Goal: Task Accomplishment & Management: Complete application form

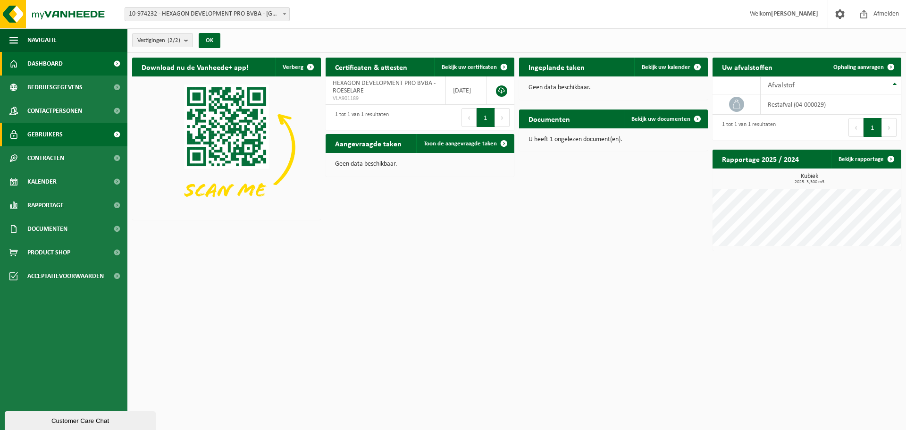
click at [91, 139] on link "Gebruikers" at bounding box center [63, 135] width 127 height 24
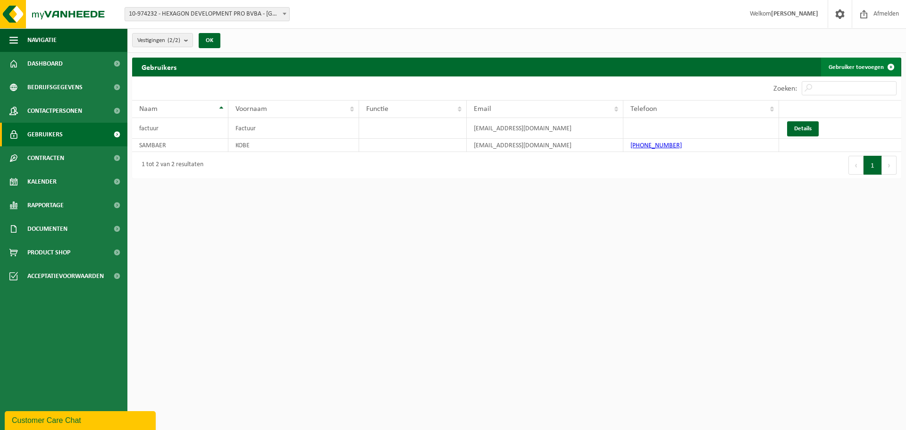
click at [847, 67] on link "Gebruiker toevoegen" at bounding box center [860, 67] width 79 height 19
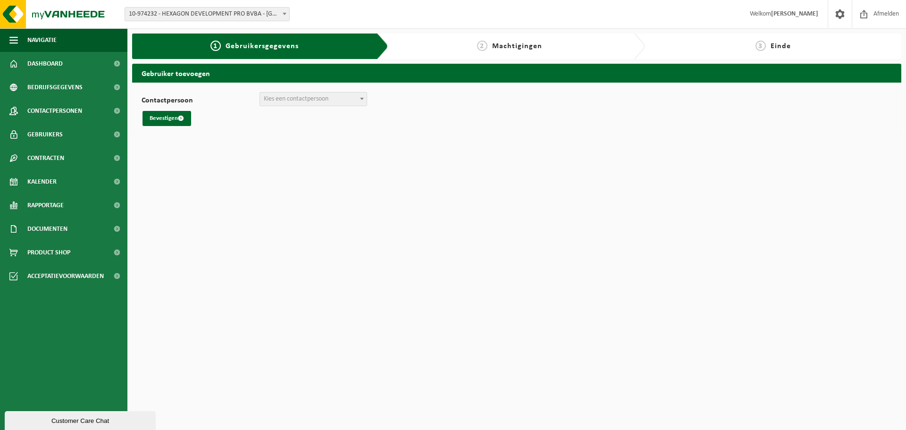
click at [330, 101] on span "Kies een contactpersoon" at bounding box center [313, 98] width 107 height 13
select select "0"
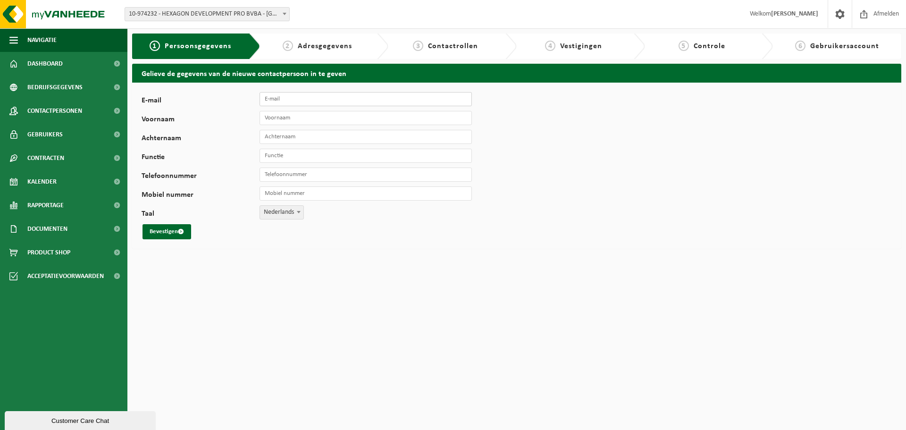
drag, startPoint x: 272, startPoint y: 101, endPoint x: 222, endPoint y: 209, distance: 118.4
click at [272, 101] on input "E-mail" at bounding box center [366, 99] width 212 height 14
type input "jelle@hxgn.be"
type input "Jelle"
type input "Vandendriessche"
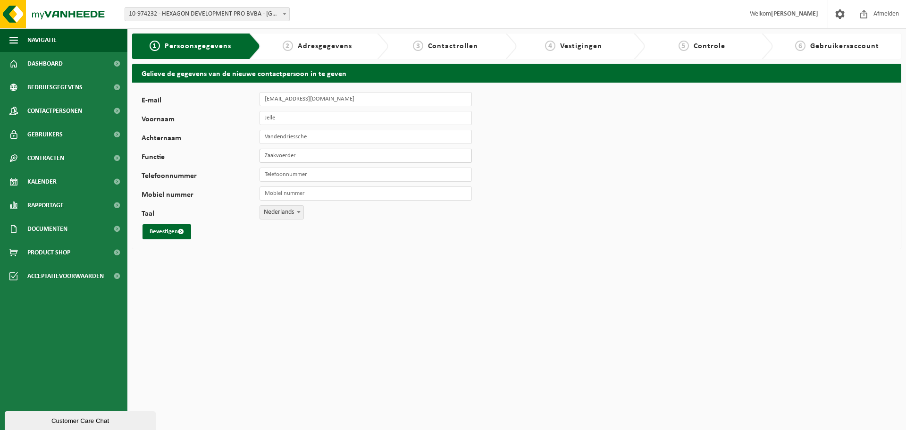
type input "Zaakvoerder"
click at [175, 228] on button "Bevestigen" at bounding box center [166, 231] width 49 height 15
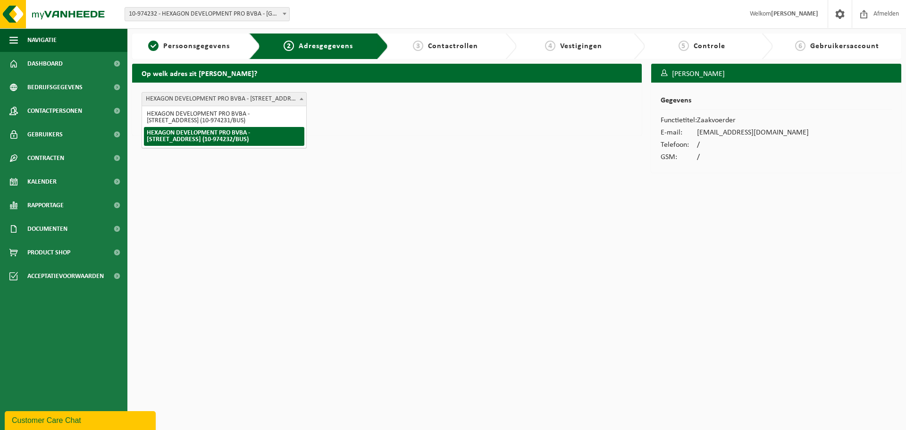
click at [231, 95] on span "HEXAGON DEVELOPMENT PRO BVBA - SPANJESTRAAT 141 , 8800 ROESELARE BE (10-974232/…" at bounding box center [224, 98] width 164 height 13
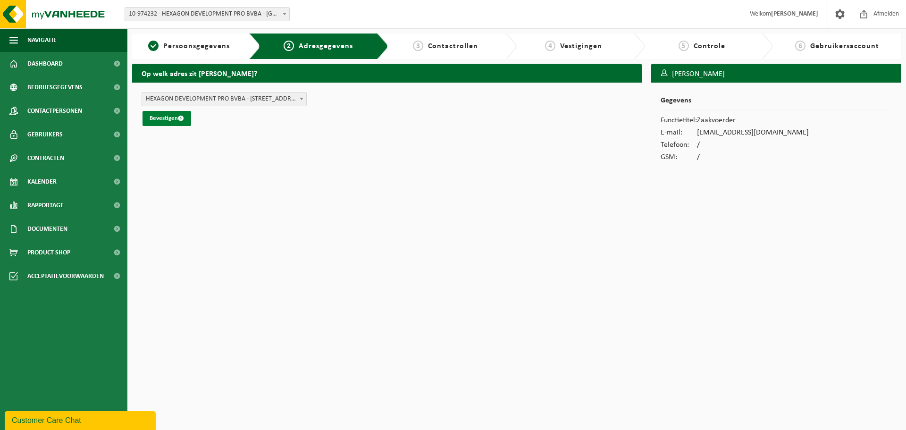
click at [157, 114] on button "Bevestigen" at bounding box center [166, 118] width 49 height 15
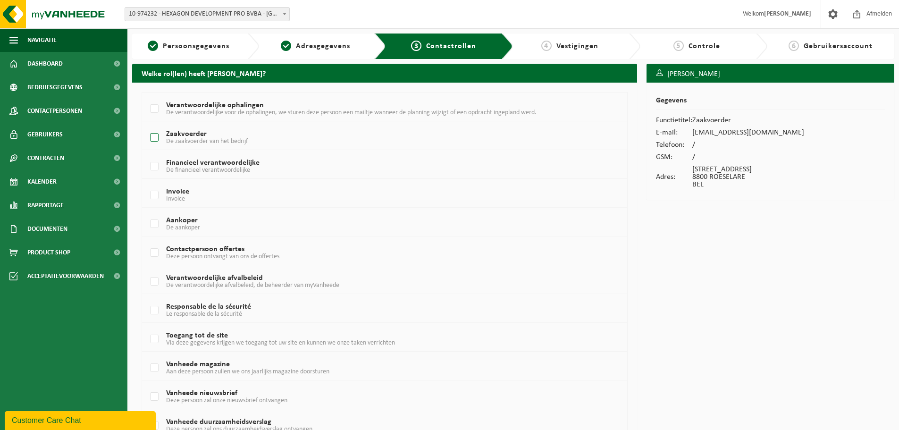
click at [192, 139] on span "De zaakvoerder van het bedrijf" at bounding box center [207, 141] width 82 height 7
click at [147, 126] on input "Zaakvoerder De zaakvoerder van het bedrijf" at bounding box center [146, 126] width 0 height 0
checkbox input "true"
click at [237, 101] on td "Verantwoordelijke ophalingen De verantwoordelijke voor de ophalingen, we sturen…" at bounding box center [384, 106] width 485 height 29
click at [233, 104] on label "Verantwoordelijke ophalingen De verantwoordelijke voor de ophalingen, we sturen…" at bounding box center [364, 109] width 432 height 14
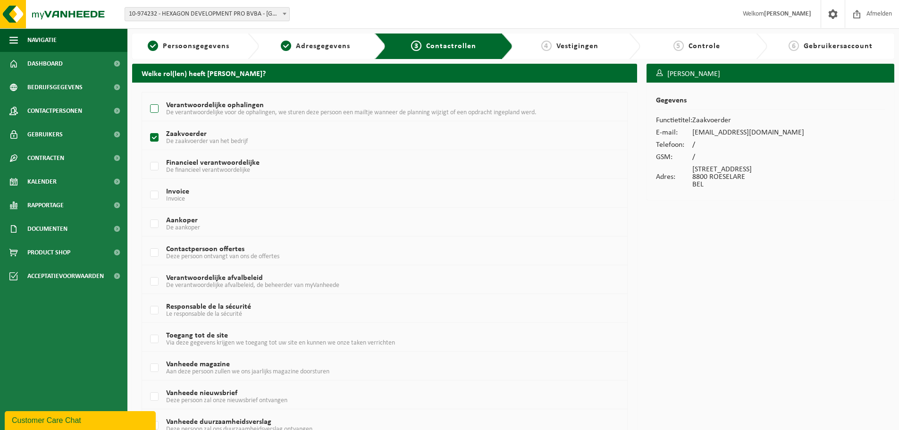
click at [147, 97] on input "Verantwoordelijke ophalingen De verantwoordelijke voor de ophalingen, we sturen…" at bounding box center [146, 97] width 0 height 0
checkbox input "true"
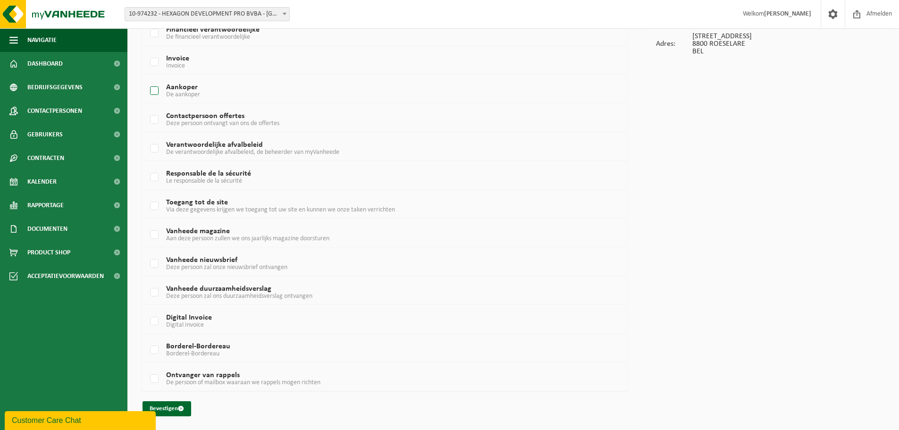
scroll to position [86, 0]
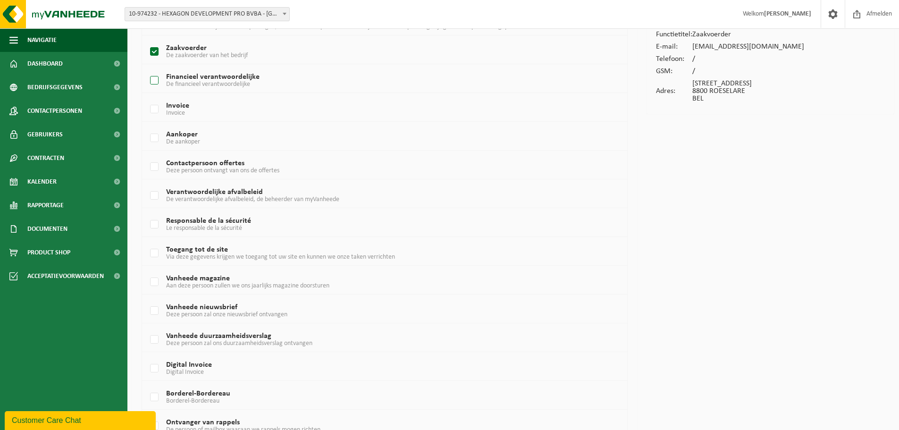
click at [220, 74] on label "Financieel verantwoordelijke De financieel verantwoordelijke" at bounding box center [364, 81] width 432 height 14
click at [147, 69] on input "Financieel verantwoordelijke De financieel verantwoordelijke" at bounding box center [146, 68] width 0 height 0
checkbox input "true"
click at [172, 109] on label "Invoice Invoice" at bounding box center [364, 109] width 432 height 14
click at [147, 98] on input "Invoice Invoice" at bounding box center [146, 97] width 0 height 0
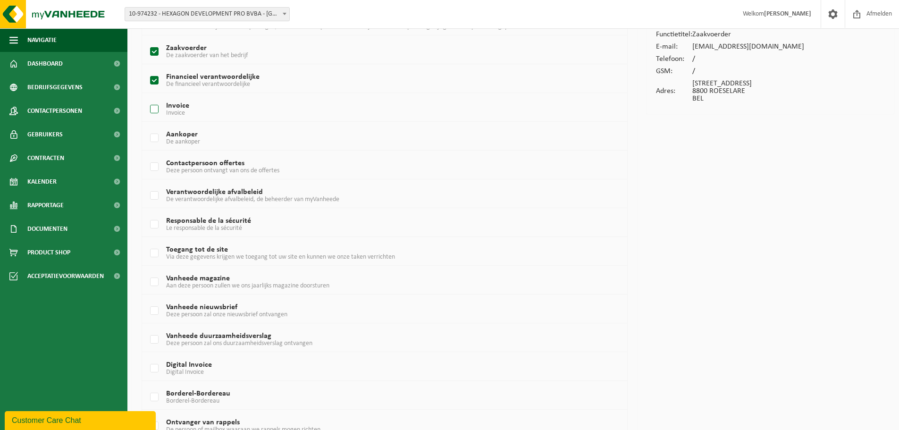
checkbox input "true"
click at [184, 142] on span "De aankoper" at bounding box center [183, 141] width 34 height 7
click at [147, 126] on input "Aankoper De aankoper" at bounding box center [146, 126] width 0 height 0
checkbox input "true"
click at [196, 169] on span "Deze persoon ontvangt van ons de offertes" at bounding box center [222, 170] width 113 height 7
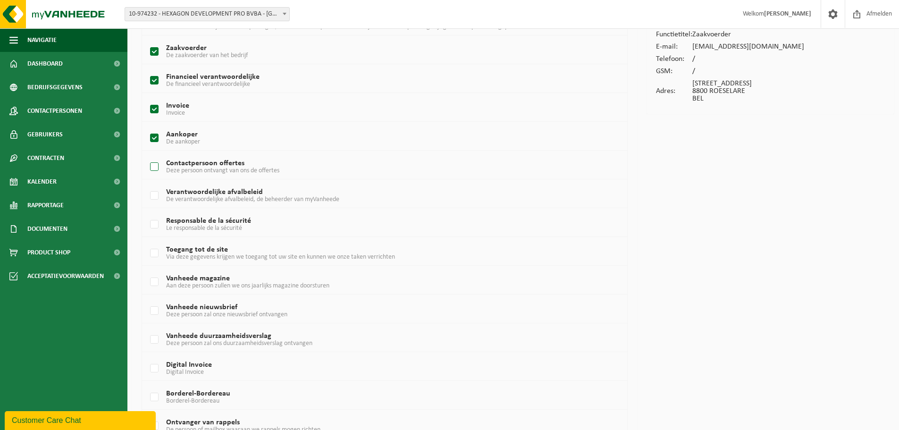
click at [147, 155] on input "Contactpersoon offertes Deze persoon ontvangt van ons de offertes" at bounding box center [146, 155] width 0 height 0
checkbox input "true"
click at [197, 203] on td "Verantwoordelijke afvalbeleid De verantwoordelijke afvalbeleid, de beheerder va…" at bounding box center [384, 193] width 485 height 29
click at [199, 241] on td "Toegang tot de site Via deze gegevens krijgen we toegang tot uw site en kunnen …" at bounding box center [384, 251] width 485 height 29
click at [210, 182] on td "Verantwoordelijke afvalbeleid De verantwoordelijke afvalbeleid, de beheerder va…" at bounding box center [384, 193] width 485 height 29
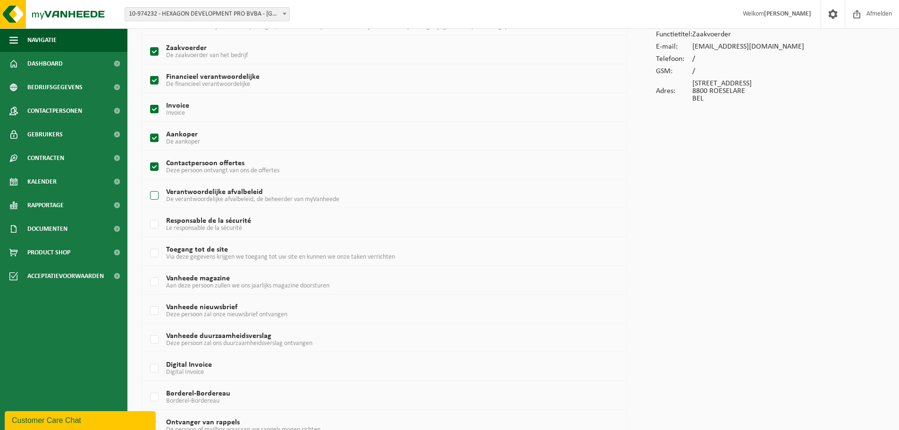
click at [207, 201] on span "De verantwoordelijke afvalbeleid, de beheerder van myVanheede" at bounding box center [252, 199] width 173 height 7
click at [147, 184] on input "Verantwoordelijke afvalbeleid De verantwoordelijke afvalbeleid, de beheerder va…" at bounding box center [146, 184] width 0 height 0
checkbox input "true"
click at [207, 221] on label "Responsable de la sécurité Le responsable de la sécurité" at bounding box center [364, 225] width 432 height 14
click at [147, 213] on input "Responsable de la sécurité Le responsable de la sécurité" at bounding box center [146, 212] width 0 height 0
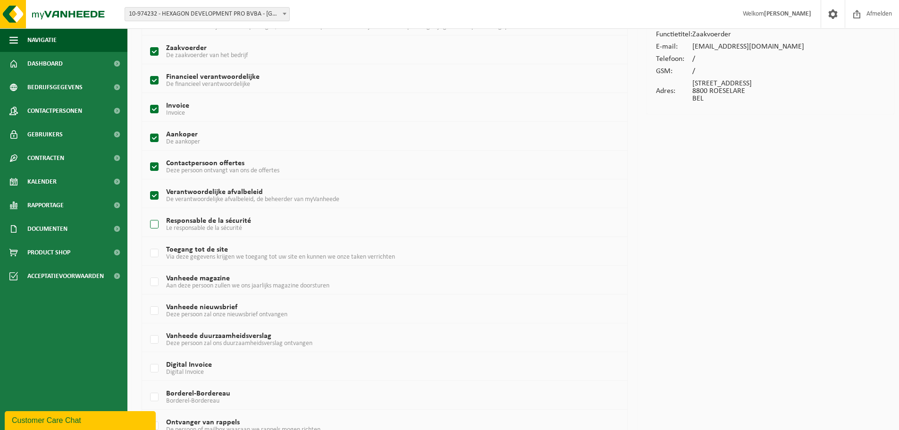
checkbox input "true"
click at [195, 250] on label "Toegang tot de site Via deze gegevens krijgen we toegang tot uw site en kunnen …" at bounding box center [364, 253] width 432 height 14
click at [147, 242] on input "Toegang tot de site Via deze gegevens krijgen we toegang tot uw site en kunnen …" at bounding box center [146, 241] width 0 height 0
checkbox input "true"
click at [195, 273] on td "Vanheede magazine Aan deze persoon zullen we ons jaarlijks magazine doorsturen" at bounding box center [384, 280] width 485 height 29
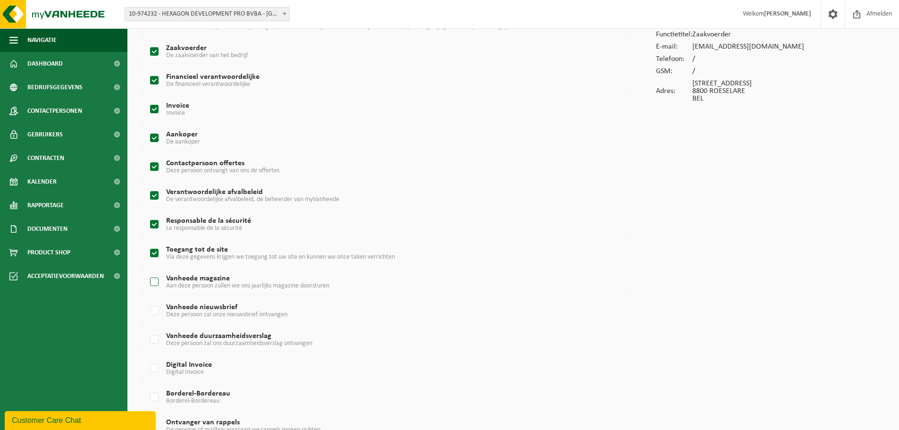
click at [195, 285] on span "Aan deze persoon zullen we ons jaarlijks magazine doorsturen" at bounding box center [247, 285] width 163 height 7
click at [147, 270] on input "Vanheede magazine Aan deze persoon zullen we ons jaarlijks magazine doorsturen" at bounding box center [146, 270] width 0 height 0
checkbox input "true"
click at [199, 316] on span "Deze persoon zal onze nieuwsbrief ontvangen" at bounding box center [226, 314] width 121 height 7
click at [147, 299] on input "Vanheede nieuwsbrief Deze persoon zal onze nieuwsbrief ontvangen" at bounding box center [146, 299] width 0 height 0
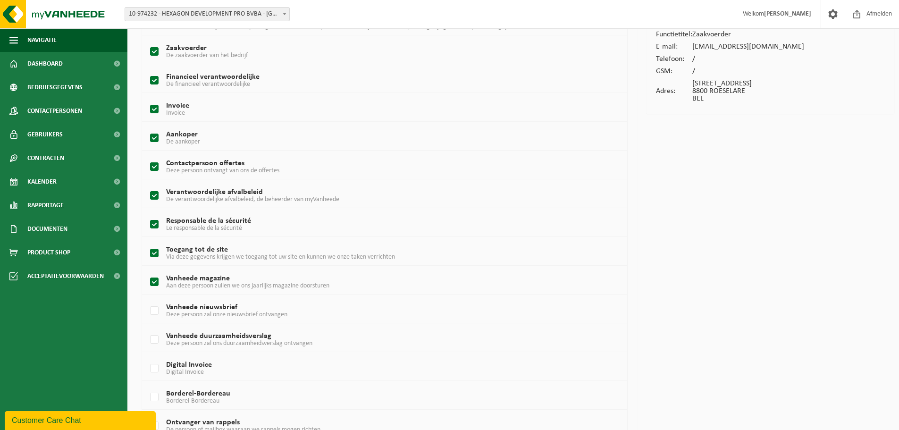
checkbox input "true"
click at [200, 334] on label "Vanheede duurzaamheidsverslag Deze persoon zal ons duurzaamheidsverslag ontvang…" at bounding box center [364, 340] width 432 height 14
click at [147, 328] on input "Vanheede duurzaamheidsverslag Deze persoon zal ons duurzaamheidsverslag ontvang…" at bounding box center [146, 327] width 0 height 0
checkbox input "true"
click at [191, 367] on label "Digital Invoice Digital Invoice" at bounding box center [364, 368] width 432 height 14
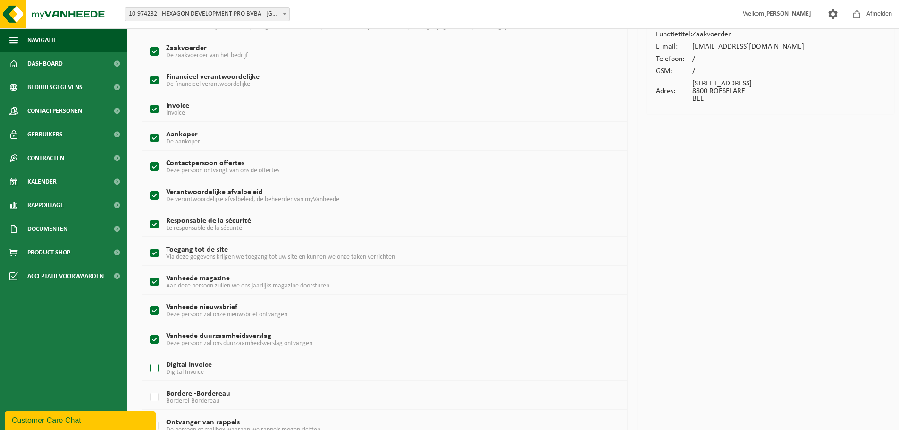
click at [147, 357] on input "Digital Invoice Digital Invoice" at bounding box center [146, 356] width 0 height 0
checkbox input "true"
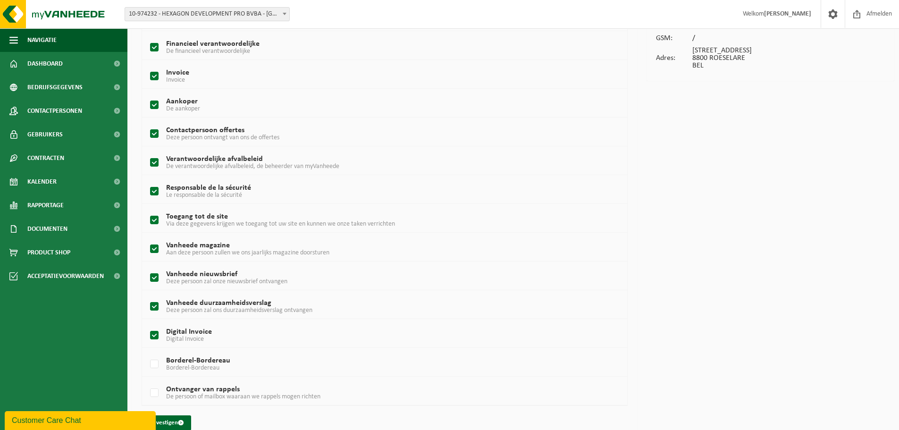
scroll to position [133, 0]
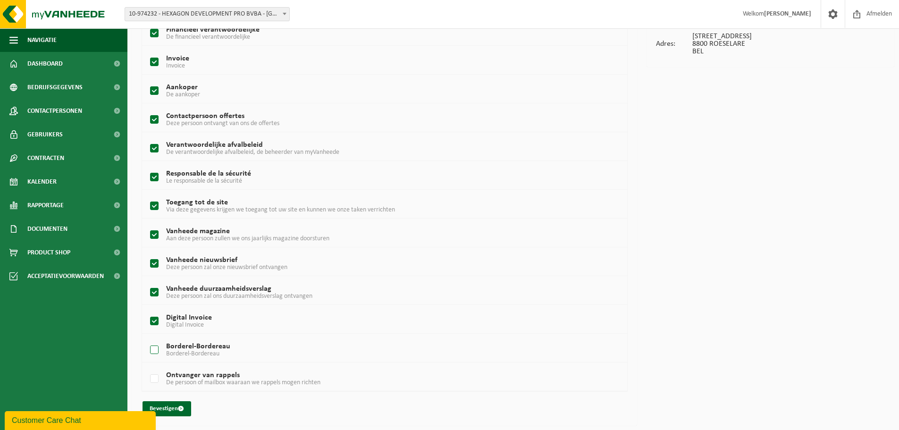
click at [217, 345] on label "Borderel-Bordereau Borderel-Bordereau" at bounding box center [364, 350] width 432 height 14
click at [147, 338] on input "Borderel-Bordereau Borderel-Bordereau" at bounding box center [146, 338] width 0 height 0
checkbox input "true"
click at [210, 368] on td "Ontvanger van rappels De persoon of mailbox waaraan we rappels mogen richten" at bounding box center [384, 376] width 485 height 29
click at [209, 375] on label "Ontvanger van rappels De persoon of mailbox waaraan we rappels mogen richten" at bounding box center [364, 379] width 432 height 14
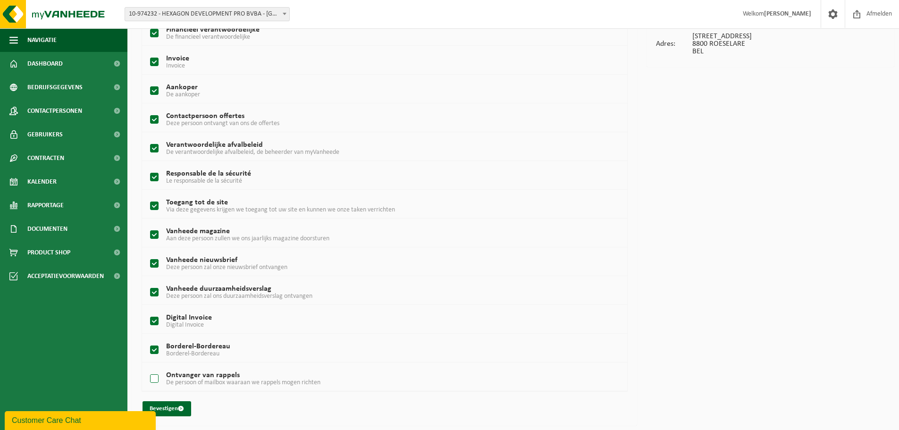
click at [147, 367] on input "Ontvanger van rappels De persoon of mailbox waaraan we rappels mogen richten" at bounding box center [146, 367] width 0 height 0
checkbox input "true"
click at [179, 409] on span "submit" at bounding box center [181, 408] width 6 height 6
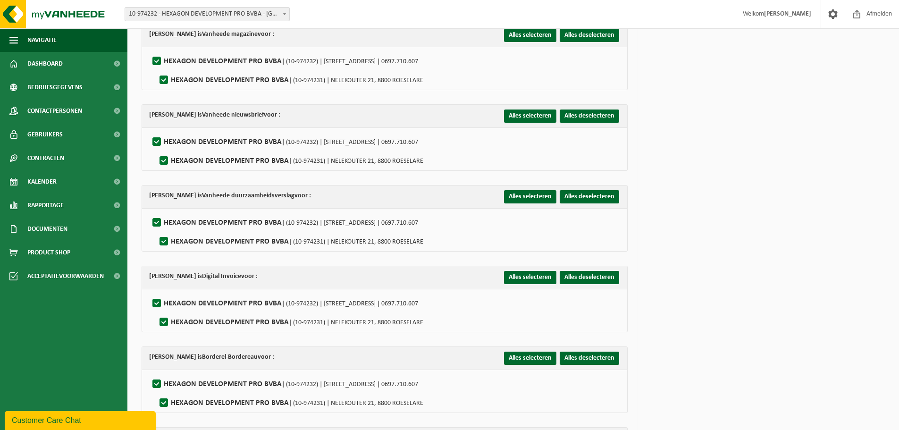
scroll to position [894, 0]
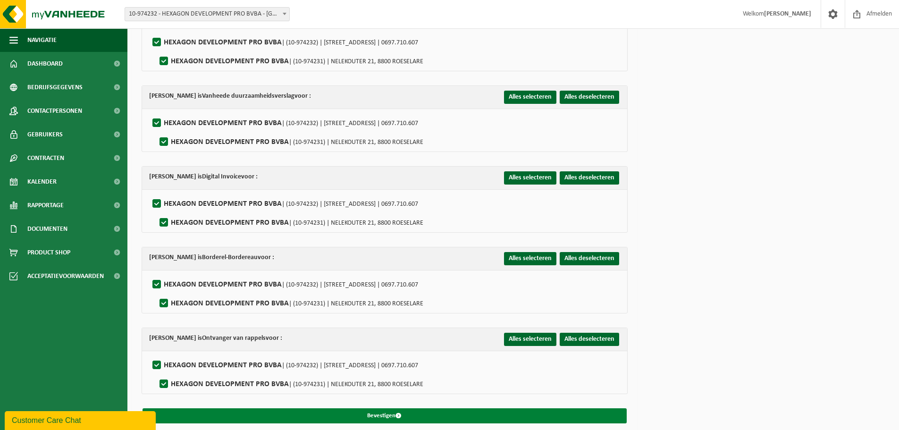
click at [398, 408] on button "Bevestigen" at bounding box center [384, 415] width 484 height 15
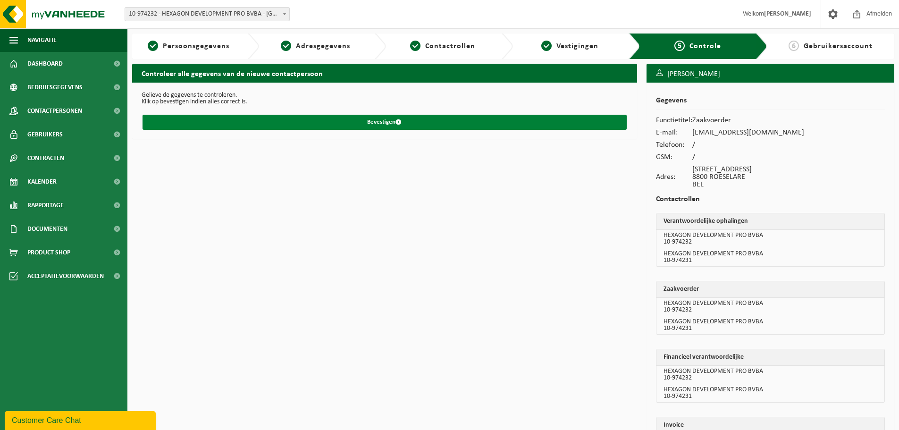
click at [364, 121] on button "Bevestigen" at bounding box center [384, 122] width 484 height 15
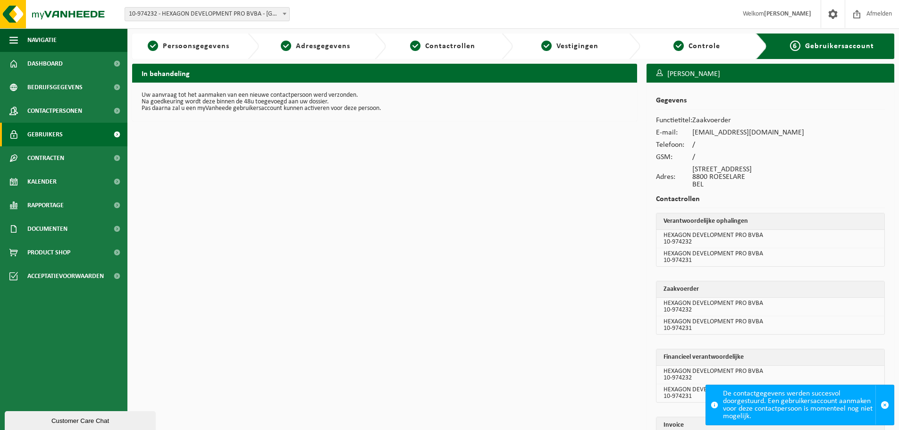
click at [83, 139] on link "Gebruikers" at bounding box center [63, 135] width 127 height 24
